Goal: Check status: Check status

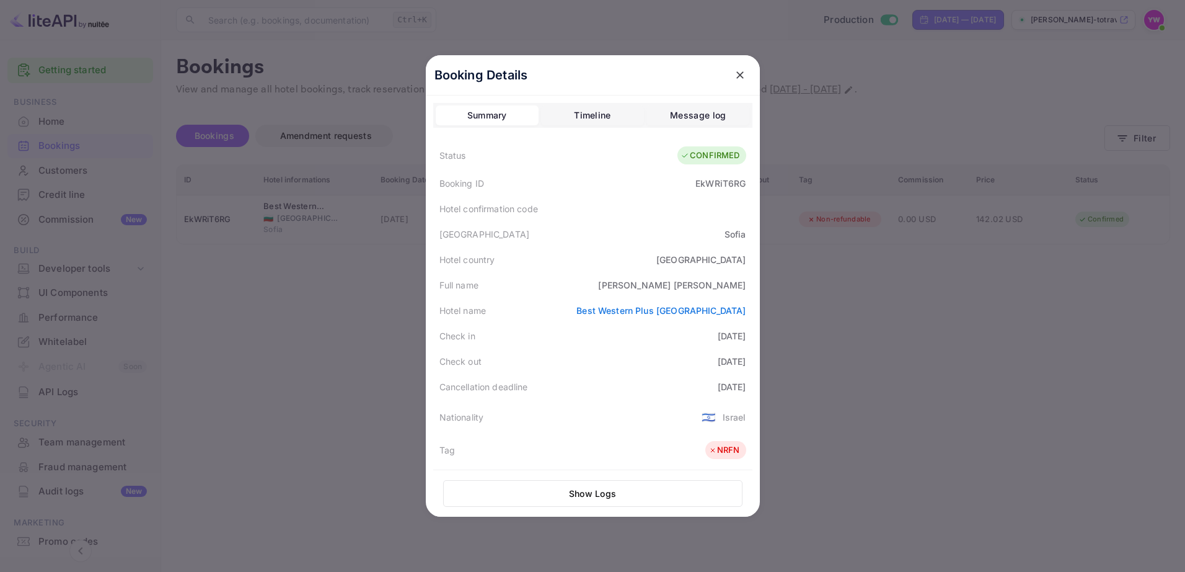
scroll to position [303, 0]
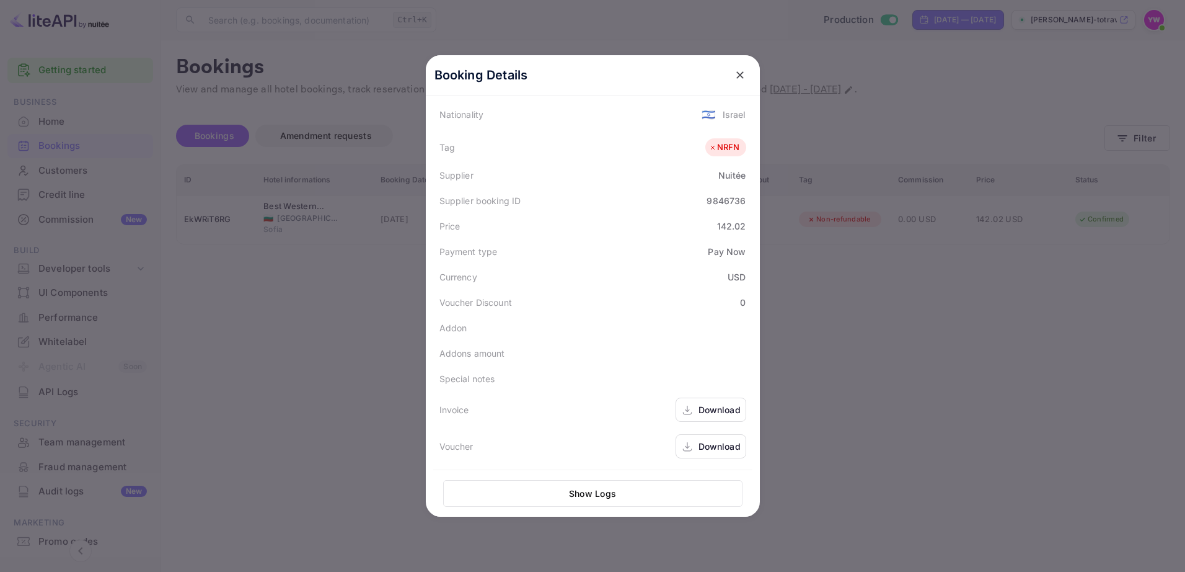
click at [735, 73] on icon "close" at bounding box center [740, 75] width 12 height 12
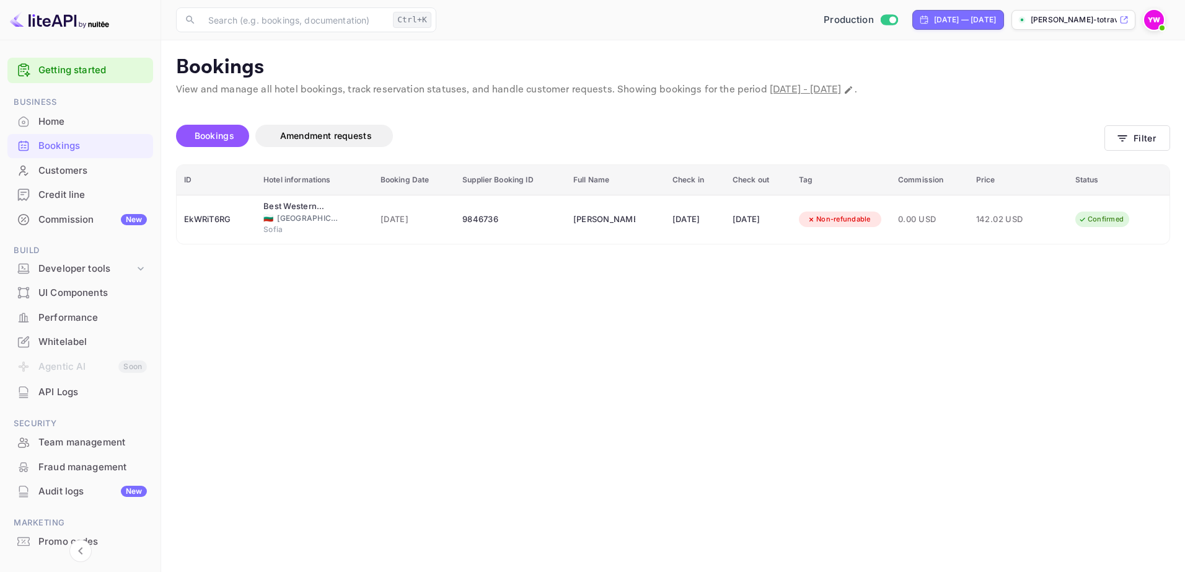
click at [58, 147] on div "Bookings" at bounding box center [92, 146] width 108 height 14
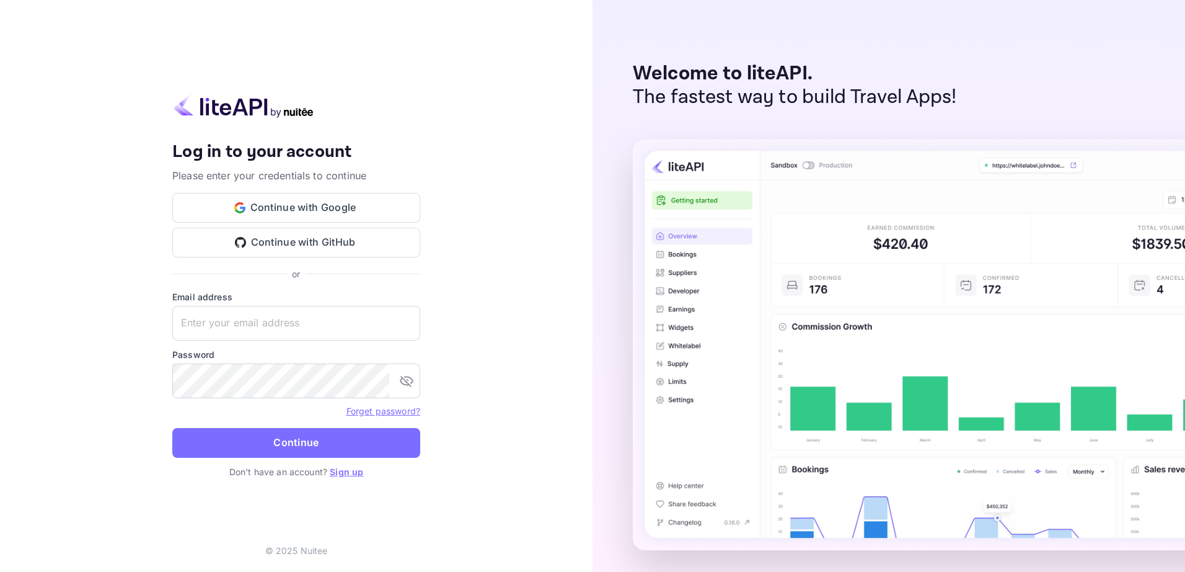
type input "[EMAIL_ADDRESS][DOMAIN_NAME]"
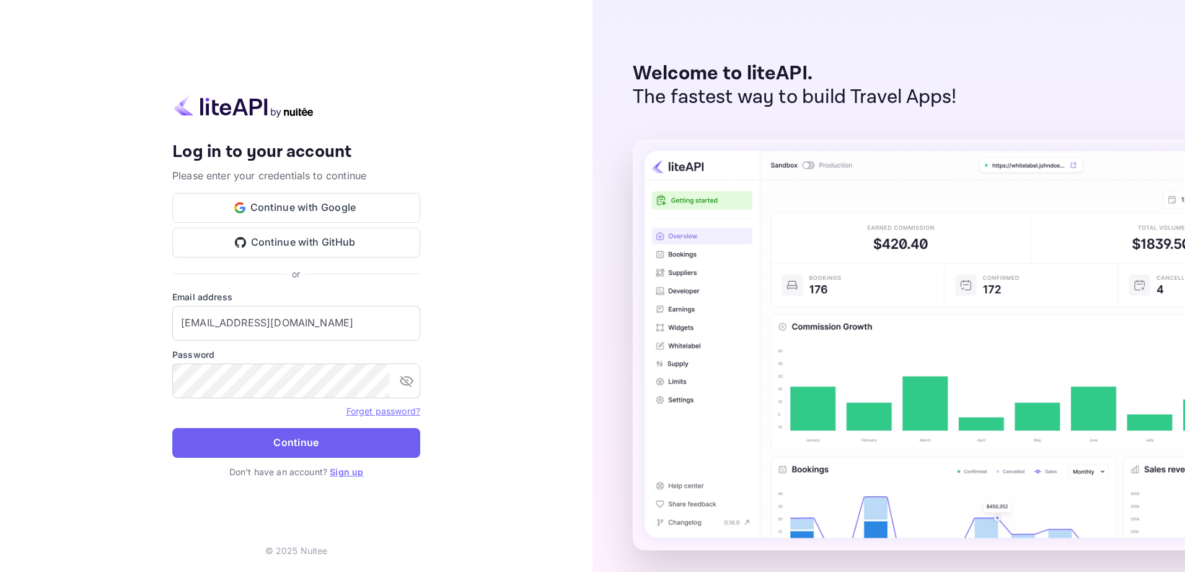
click at [268, 450] on button "Continue" at bounding box center [296, 443] width 248 height 30
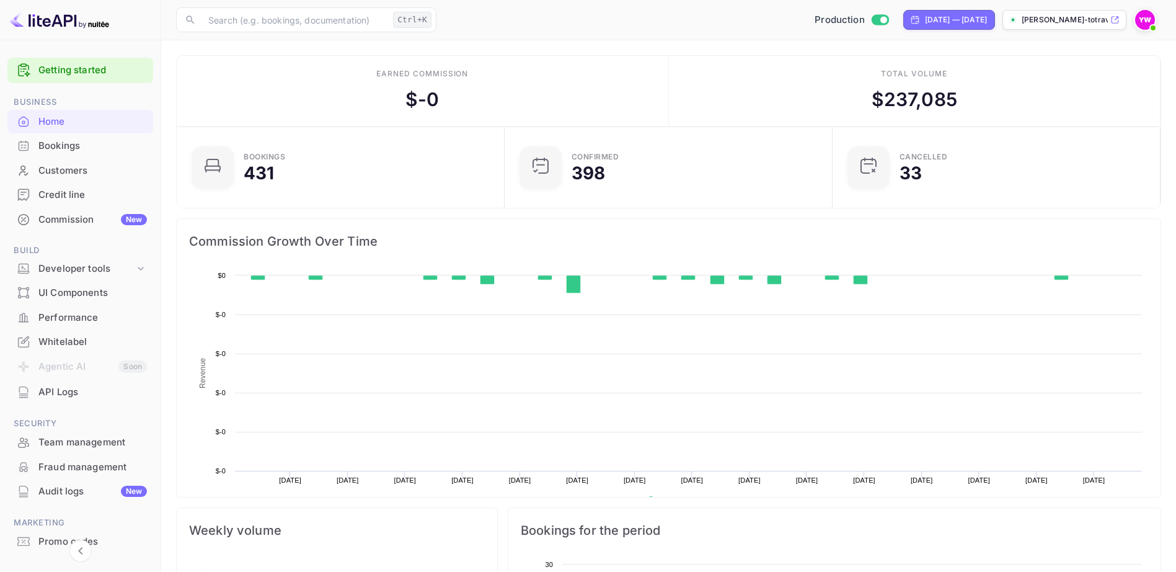
scroll to position [192, 311]
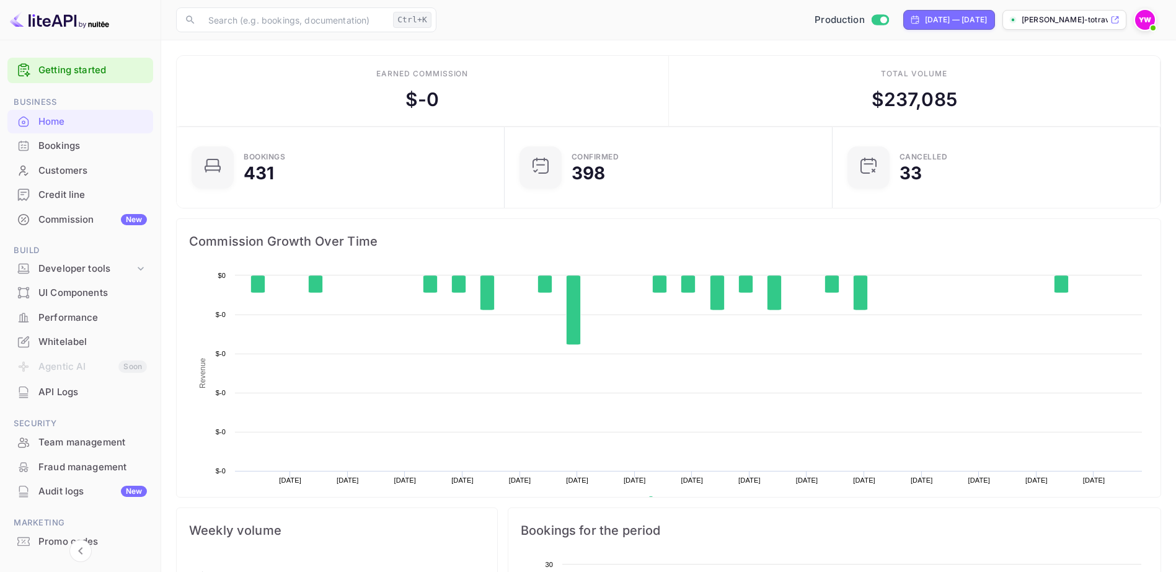
click at [63, 142] on div "Bookings" at bounding box center [92, 146] width 108 height 14
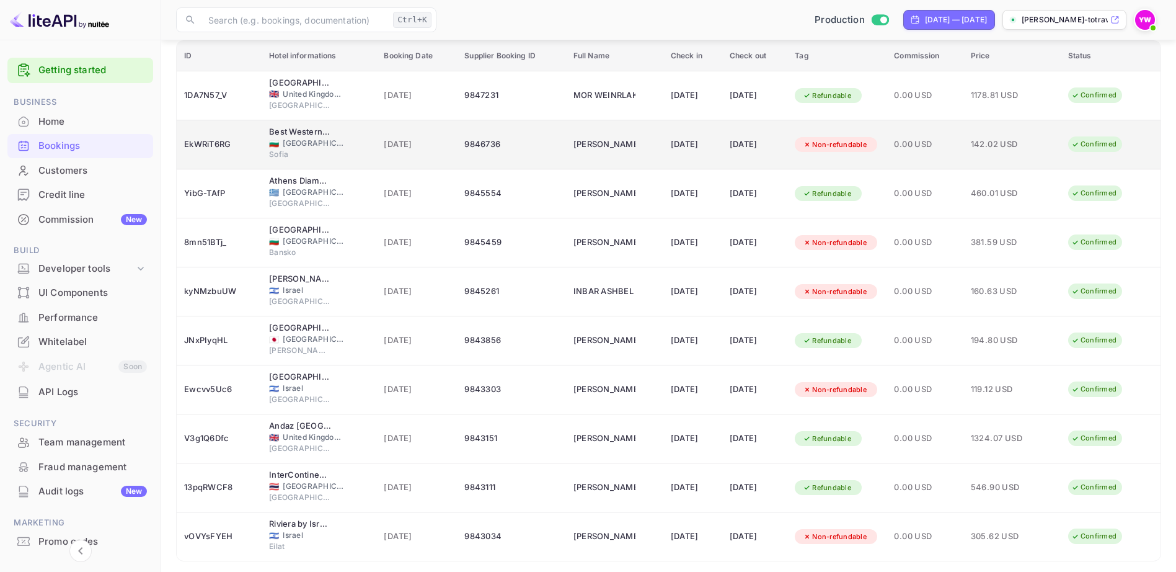
scroll to position [166, 0]
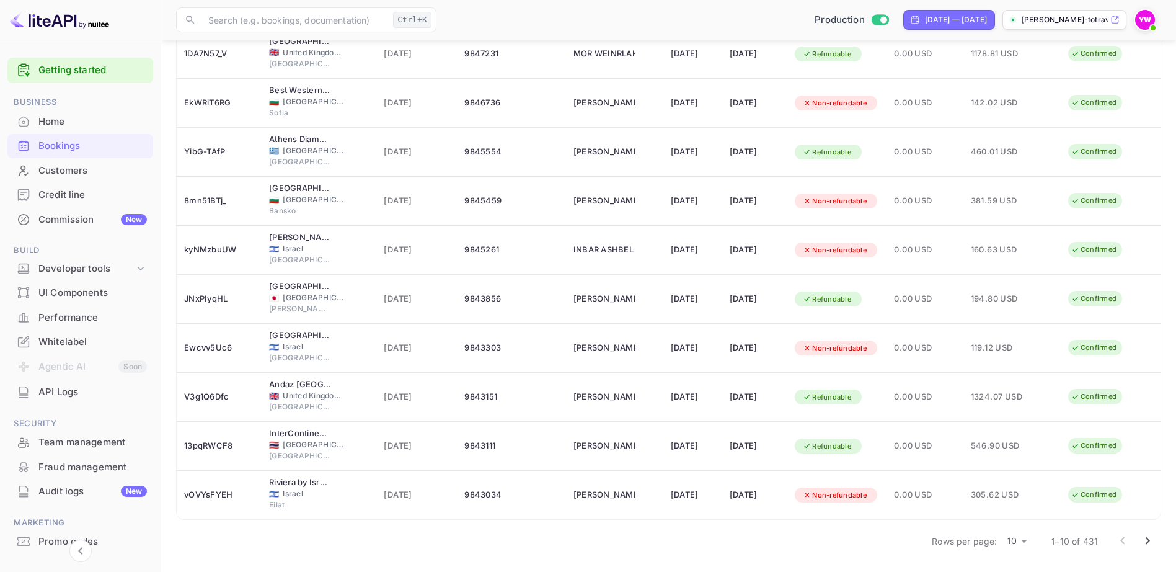
click at [1147, 540] on icon "Go to next page" at bounding box center [1147, 540] width 15 height 15
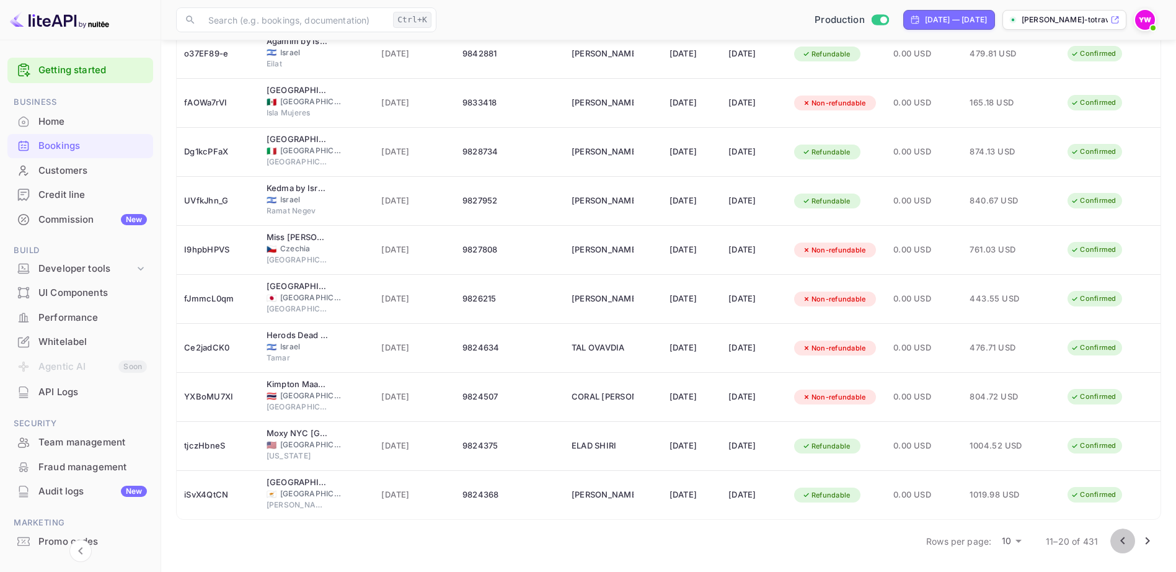
click at [1121, 541] on icon "Go to previous page" at bounding box center [1122, 540] width 4 height 7
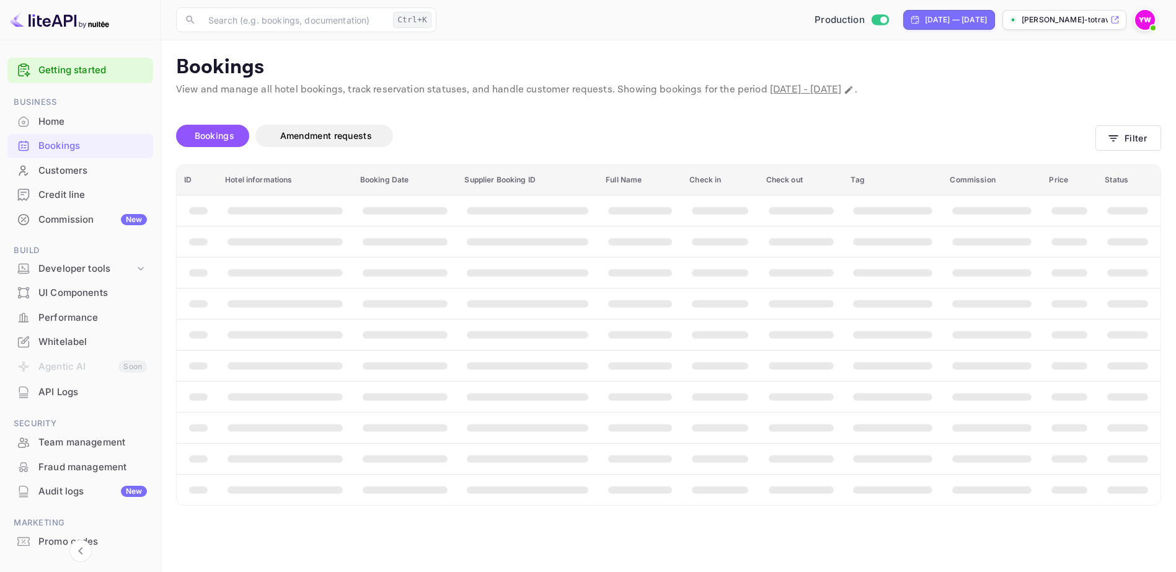
scroll to position [0, 0]
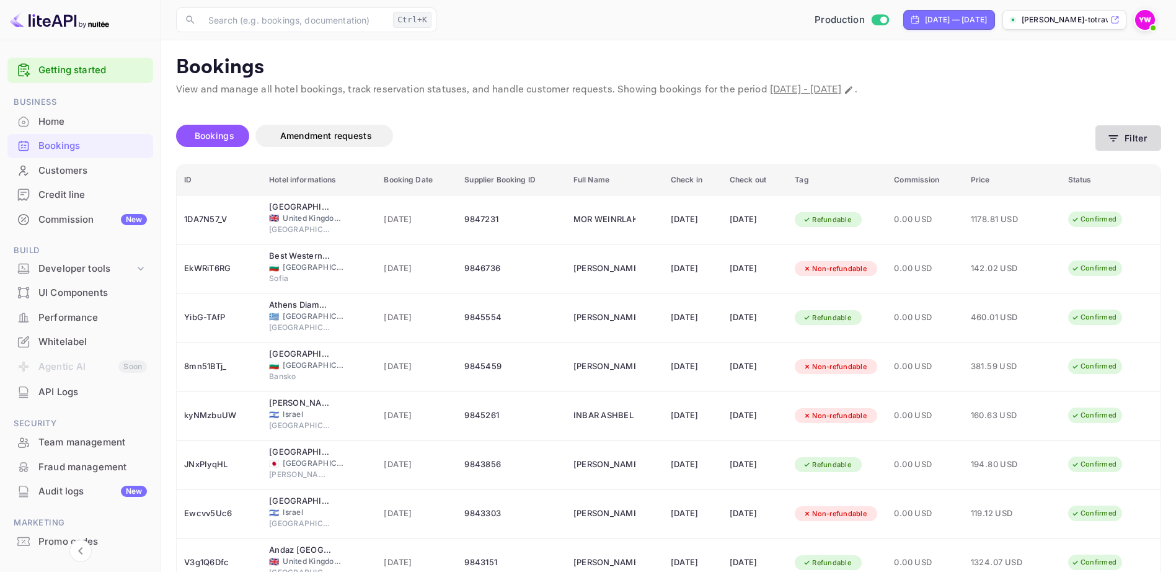
click at [1116, 138] on icon "button" at bounding box center [1113, 138] width 9 height 6
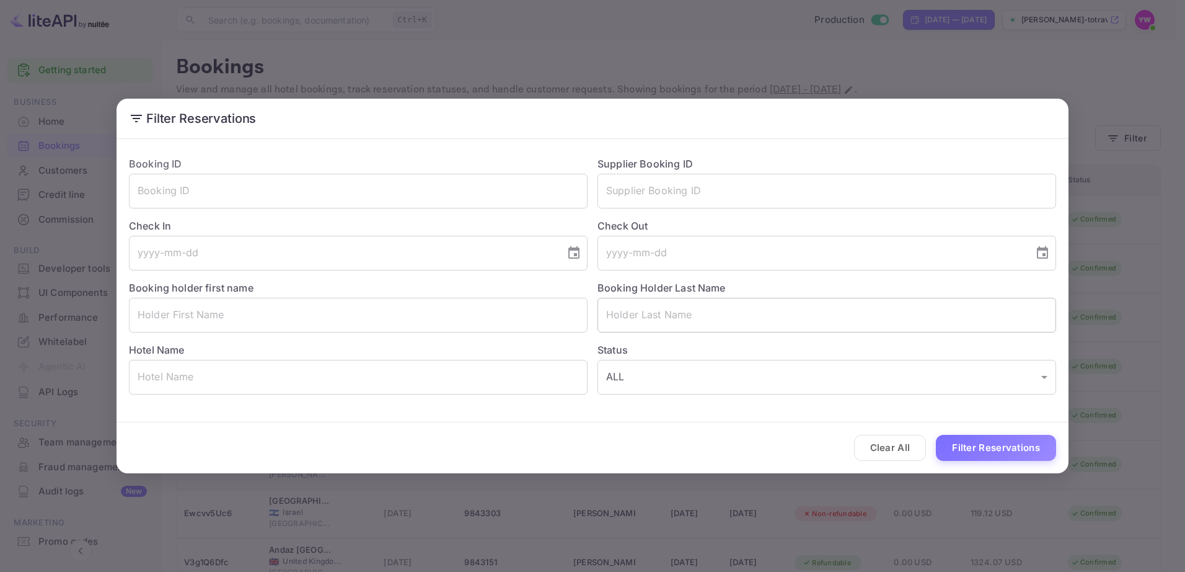
click at [699, 319] on input "text" at bounding box center [827, 315] width 459 height 35
paste input "MIZRACHI"
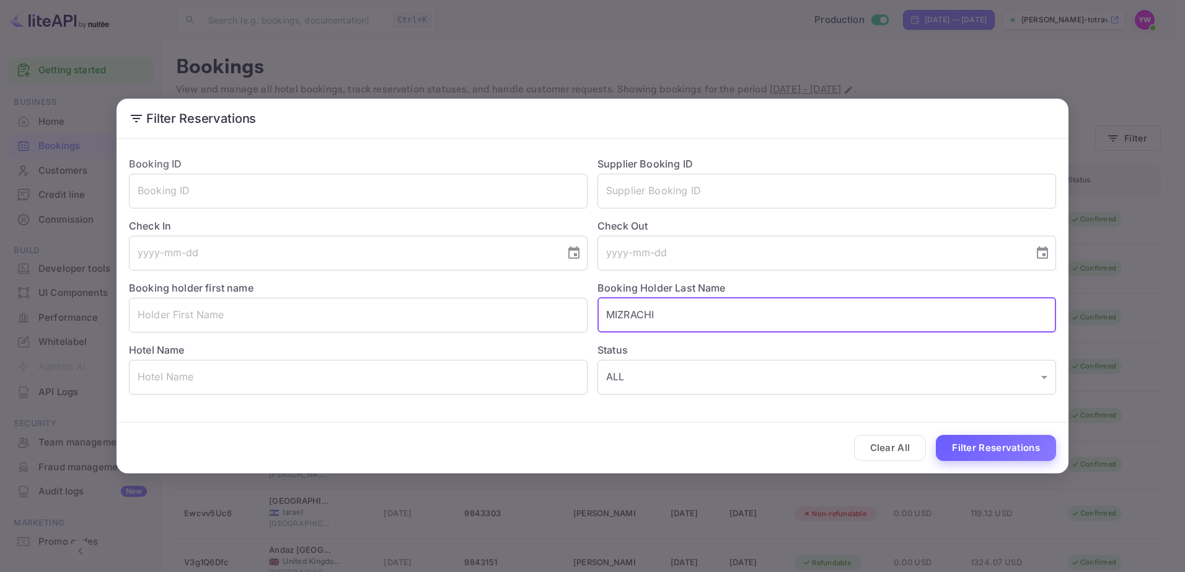
type input "MIZRACHI"
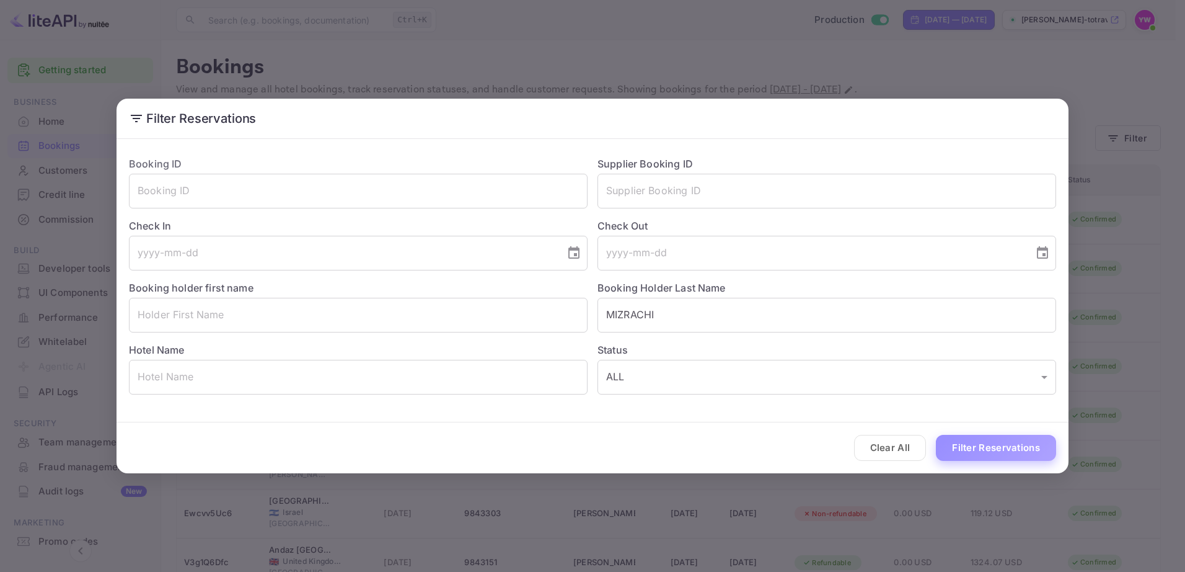
click at [984, 443] on button "Filter Reservations" at bounding box center [996, 448] width 120 height 27
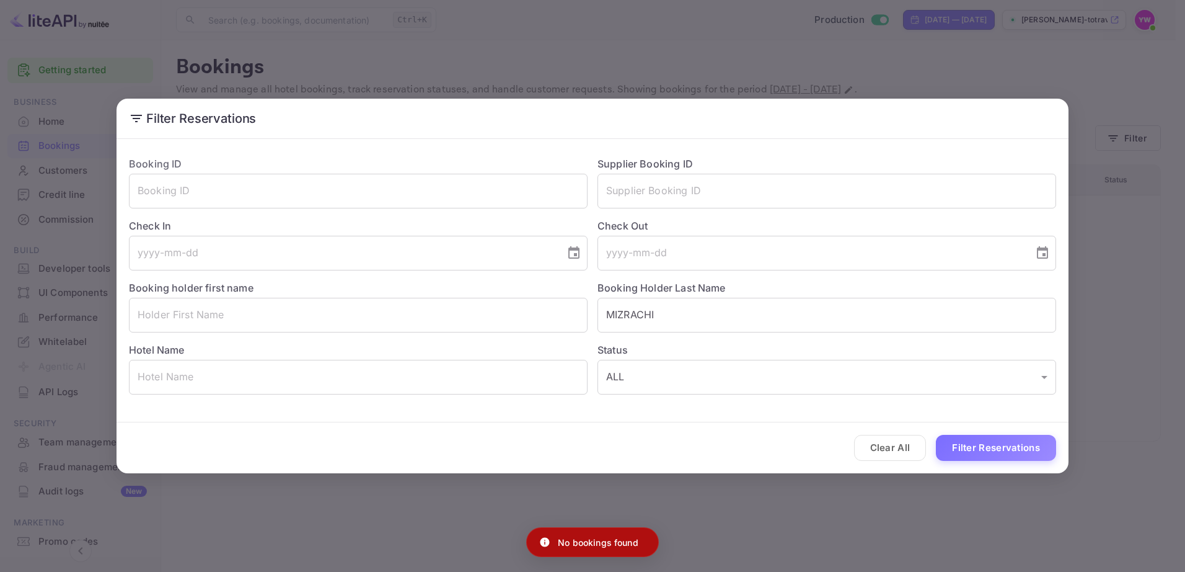
click at [588, 542] on p "No bookings found" at bounding box center [598, 542] width 81 height 13
copy div "No bookings found"
click at [875, 445] on button "Clear All" at bounding box center [890, 448] width 73 height 27
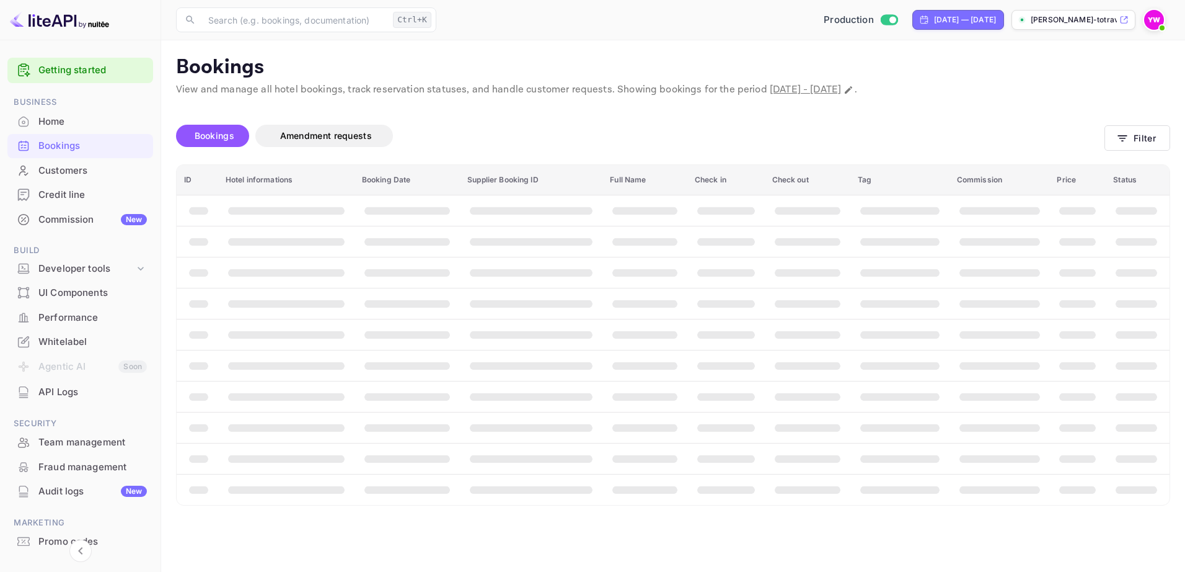
click at [38, 149] on div "Bookings" at bounding box center [80, 146] width 146 height 24
